Goal: Task Accomplishment & Management: Manage account settings

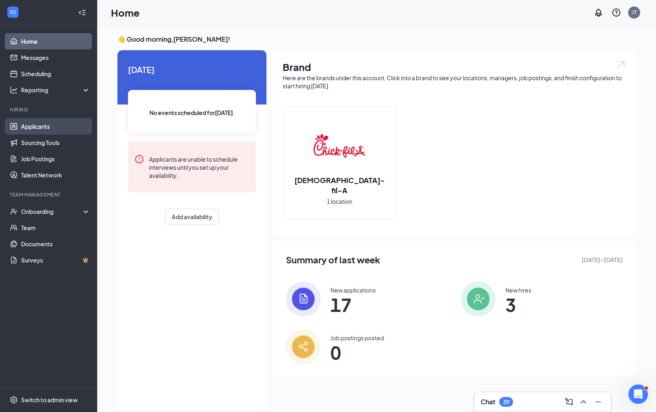
click at [35, 123] on link "Applicants" at bounding box center [55, 126] width 69 height 16
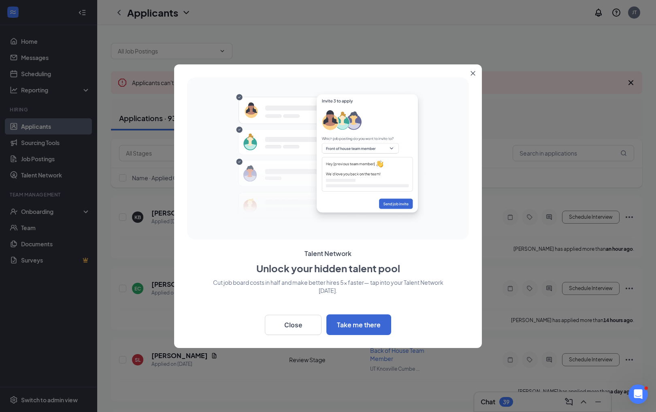
click at [479, 75] on button "Close" at bounding box center [474, 71] width 15 height 15
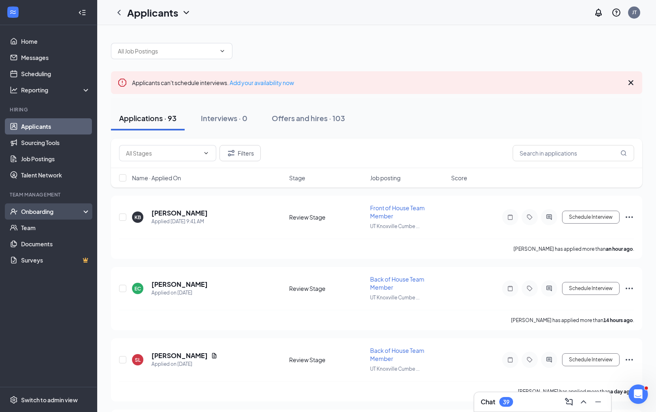
click at [34, 211] on div "Onboarding" at bounding box center [52, 211] width 62 height 8
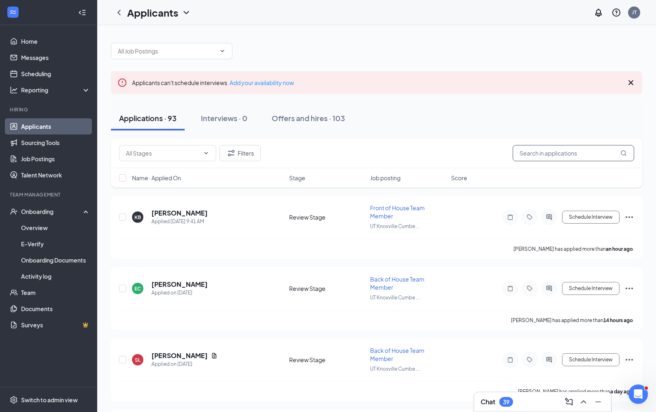
click at [537, 153] on input "text" at bounding box center [574, 153] width 122 height 16
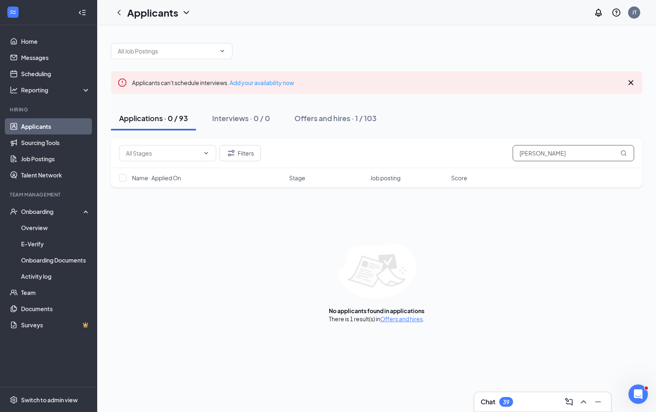
type input "[PERSON_NAME]"
drag, startPoint x: 537, startPoint y: 153, endPoint x: 335, endPoint y: 118, distance: 205.1
click at [335, 118] on div "Offers and hires · 1 / 103" at bounding box center [335, 118] width 82 height 10
click at [166, 121] on div "Applications · 0 / 93" at bounding box center [153, 118] width 69 height 10
click at [549, 158] on input "[PERSON_NAME]" at bounding box center [574, 153] width 122 height 16
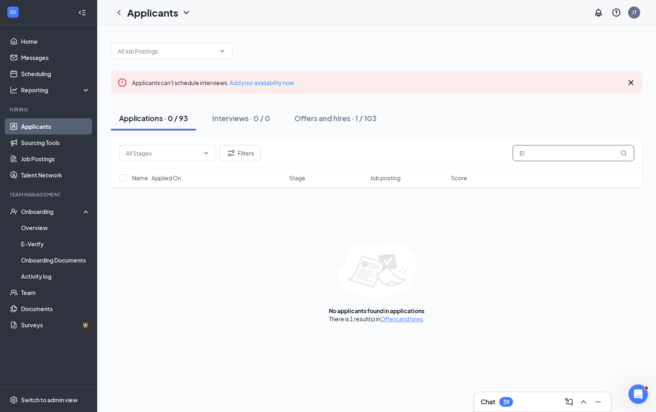
type input "E"
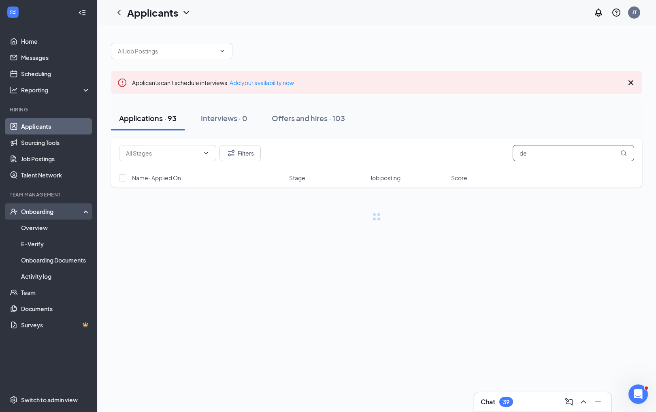
type input "de"
click at [38, 211] on div "Onboarding" at bounding box center [52, 211] width 62 height 8
click at [32, 215] on div "Onboarding" at bounding box center [52, 211] width 62 height 8
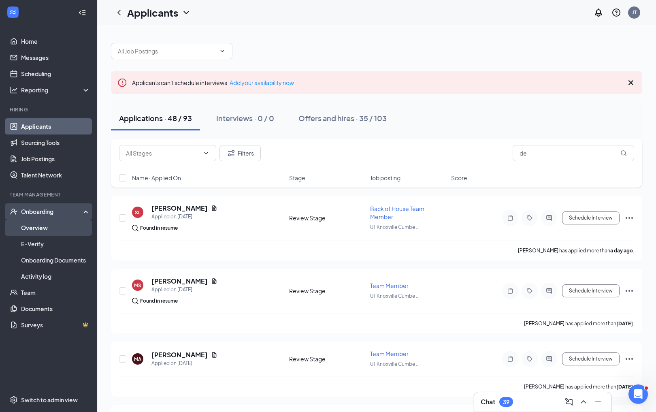
click at [27, 226] on link "Overview" at bounding box center [55, 228] width 69 height 16
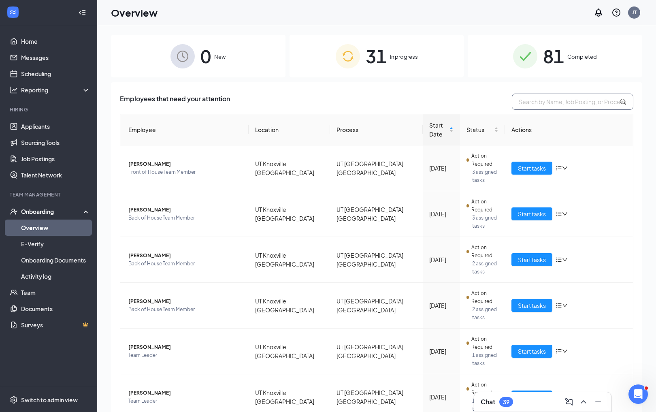
click at [561, 102] on input "text" at bounding box center [573, 102] width 122 height 16
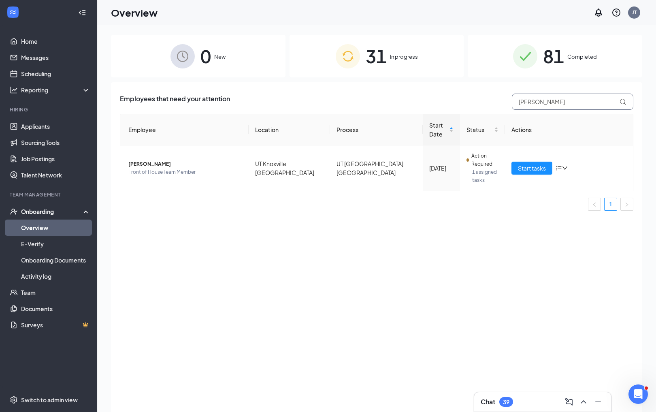
type input "[PERSON_NAME]"
drag, startPoint x: 511, startPoint y: 111, endPoint x: 532, endPoint y: 172, distance: 64.4
click at [532, 172] on span "Start tasks" at bounding box center [532, 168] width 28 height 9
click at [536, 171] on span "Start tasks" at bounding box center [532, 168] width 28 height 9
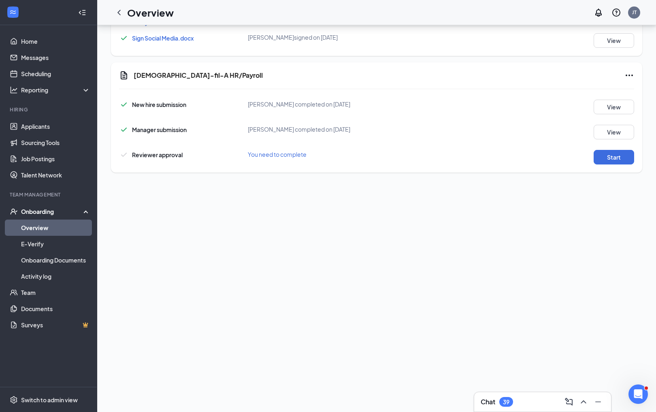
scroll to position [428, 0]
click at [604, 160] on button "Start" at bounding box center [614, 157] width 41 height 15
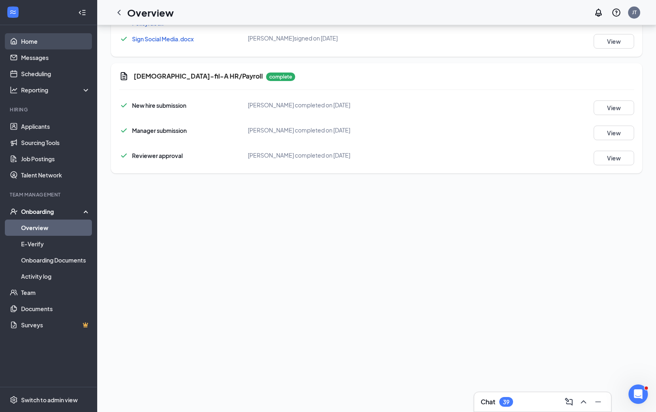
click at [51, 40] on link "Home" at bounding box center [55, 41] width 69 height 16
